Goal: Transaction & Acquisition: Purchase product/service

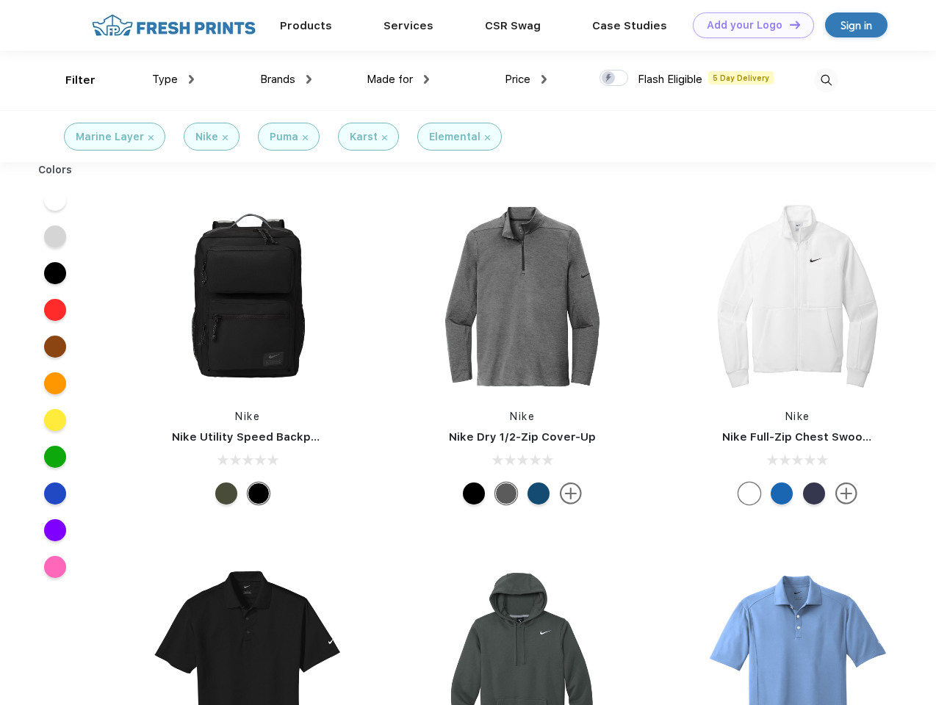
scroll to position [1, 0]
click at [748, 25] on link "Add your Logo Design Tool" at bounding box center [753, 25] width 121 height 26
click at [0, 0] on div "Design Tool" at bounding box center [0, 0] width 0 height 0
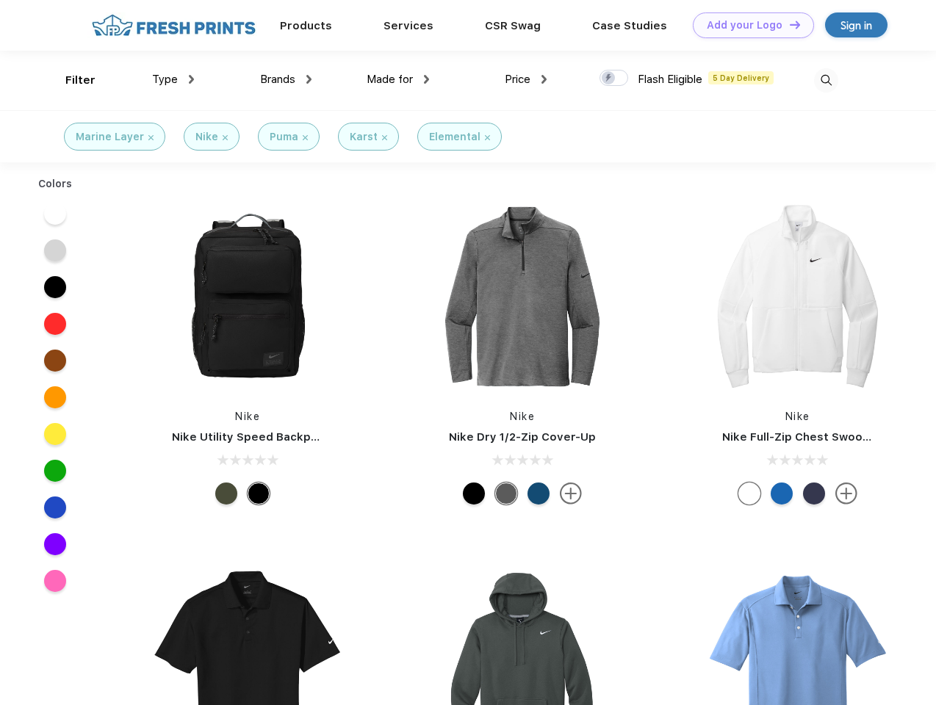
click at [788, 24] on link "Add your Logo Design Tool" at bounding box center [753, 25] width 121 height 26
click at [70, 80] on div "Filter" at bounding box center [80, 80] width 30 height 17
click at [173, 79] on span "Type" at bounding box center [165, 79] width 26 height 13
click at [286, 79] on span "Brands" at bounding box center [277, 79] width 35 height 13
click at [398, 79] on span "Made for" at bounding box center [389, 79] width 46 height 13
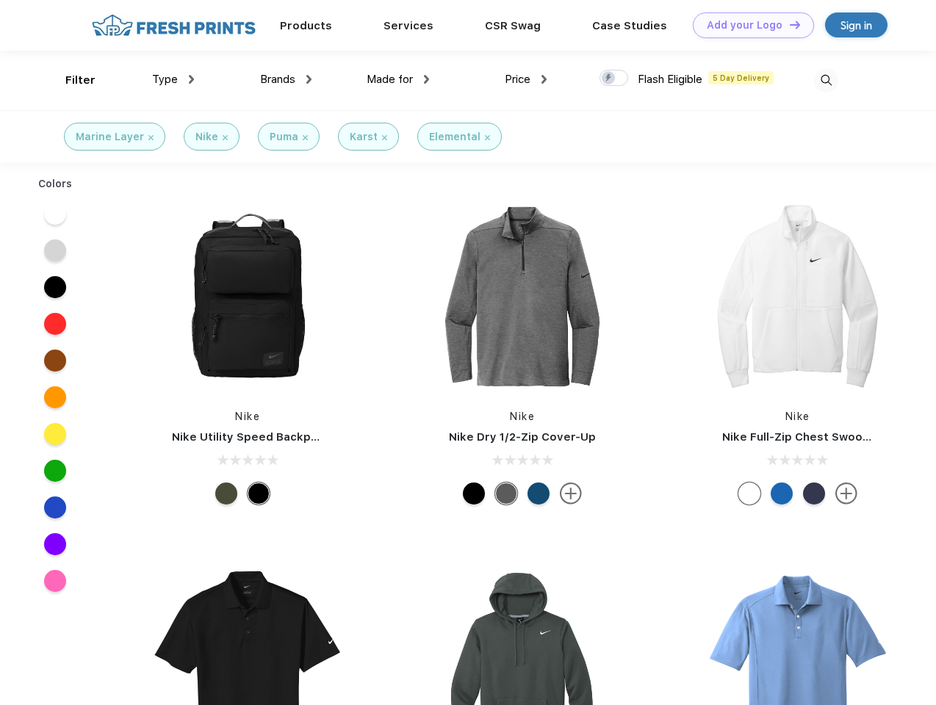
click at [526, 79] on span "Price" at bounding box center [518, 79] width 26 height 13
click at [614, 79] on div at bounding box center [613, 78] width 29 height 16
click at [609, 79] on input "checkbox" at bounding box center [604, 74] width 10 height 10
click at [825, 80] on img at bounding box center [826, 80] width 24 height 24
